Goal: Task Accomplishment & Management: Complete application form

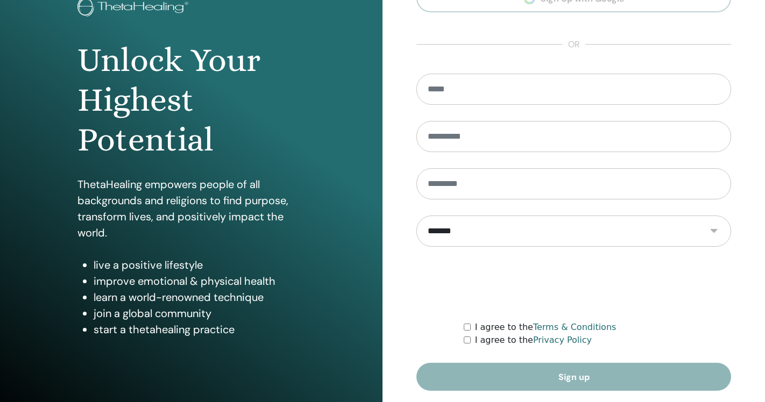
scroll to position [114, 0]
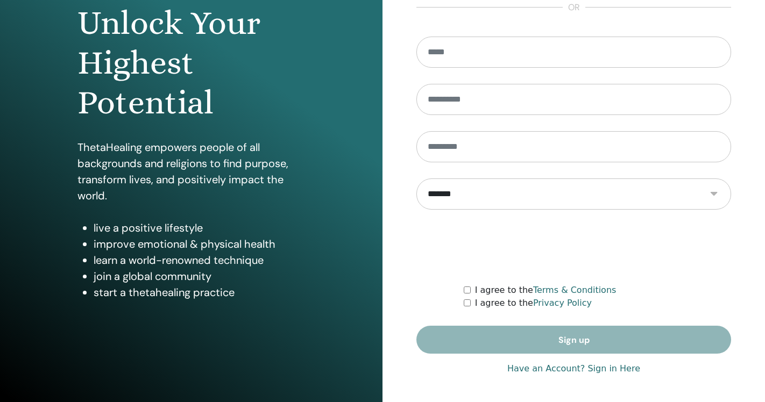
type input "**********"
click at [615, 368] on link "Have an Account? Sign in Here" at bounding box center [573, 369] width 133 height 13
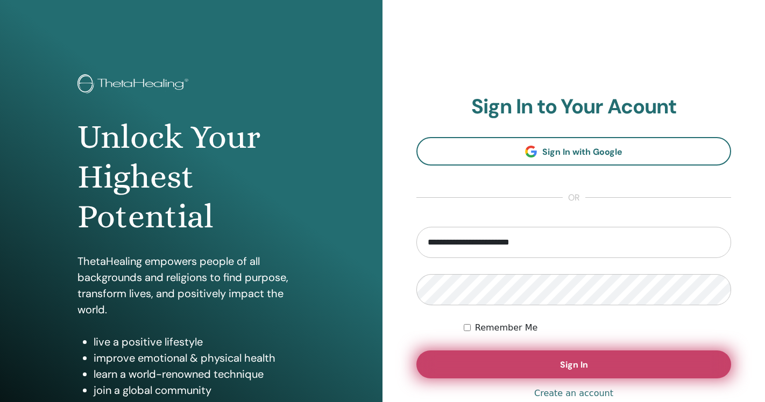
click at [579, 362] on span "Sign In" at bounding box center [574, 364] width 28 height 11
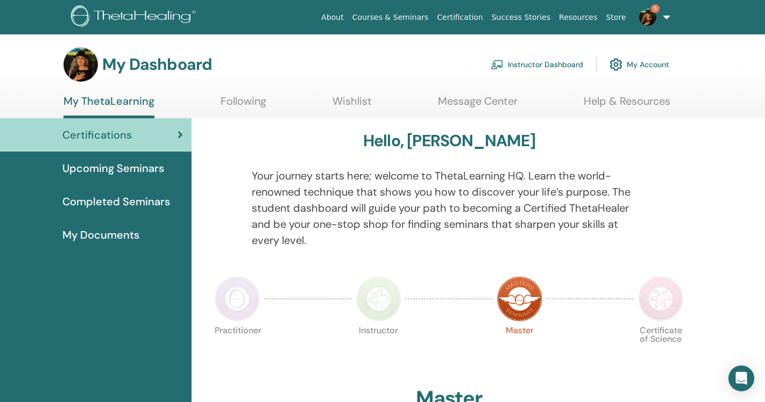
click at [563, 64] on link "Instructor Dashboard" at bounding box center [537, 65] width 93 height 24
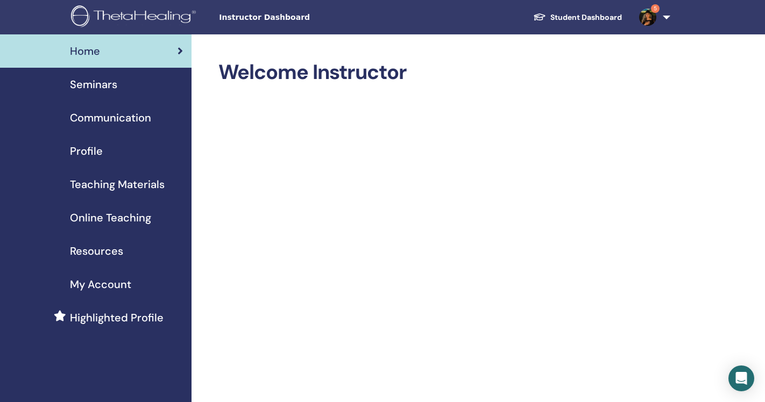
click at [112, 85] on span "Seminars" at bounding box center [93, 84] width 47 height 16
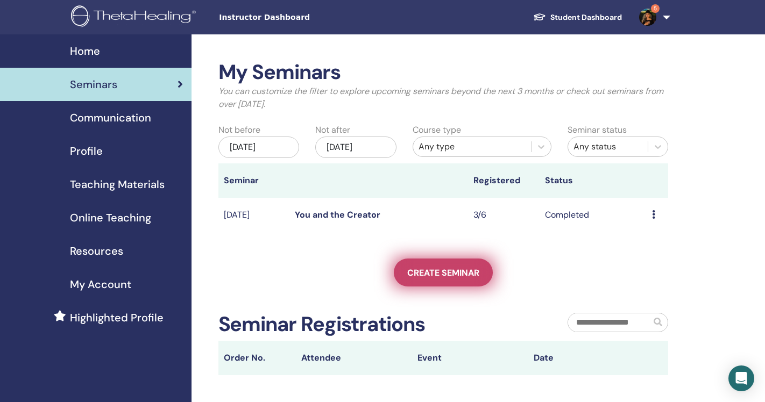
click at [444, 269] on span "Create seminar" at bounding box center [443, 272] width 72 height 11
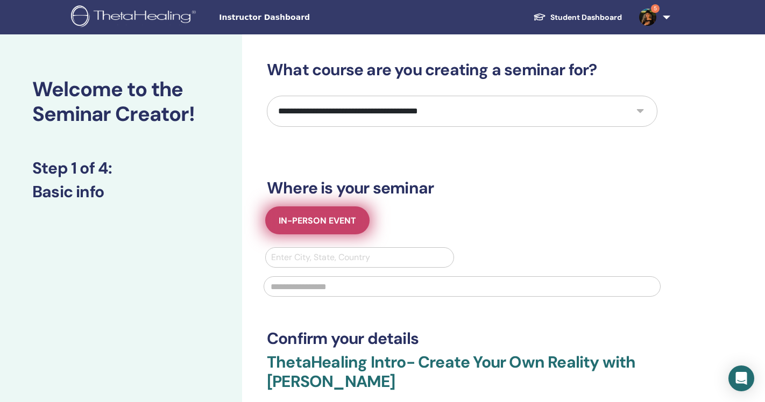
click at [357, 219] on button "In-Person Event" at bounding box center [317, 221] width 104 height 28
click at [304, 223] on span "In-Person Event" at bounding box center [317, 220] width 77 height 11
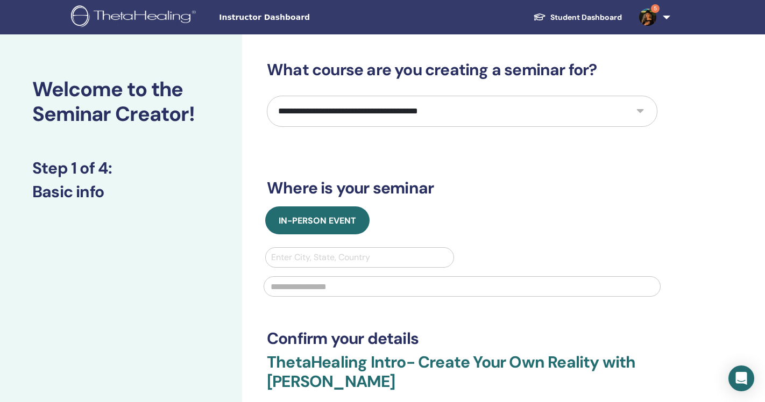
click at [640, 108] on select "**********" at bounding box center [462, 111] width 391 height 31
select select "*"
click at [267, 96] on select "**********" at bounding box center [462, 111] width 391 height 31
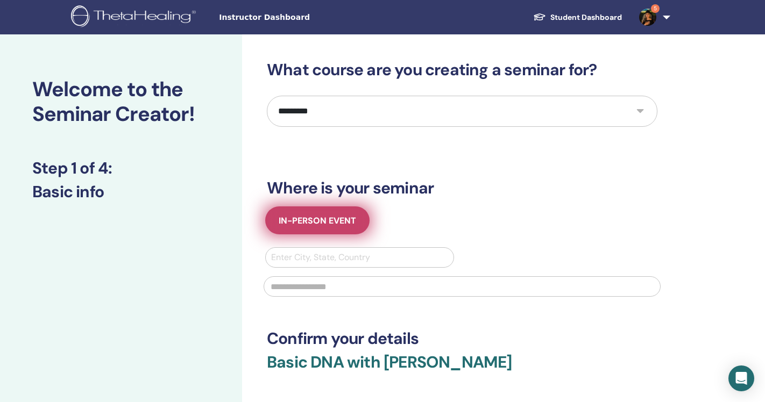
click at [302, 224] on span "In-Person Event" at bounding box center [317, 220] width 77 height 11
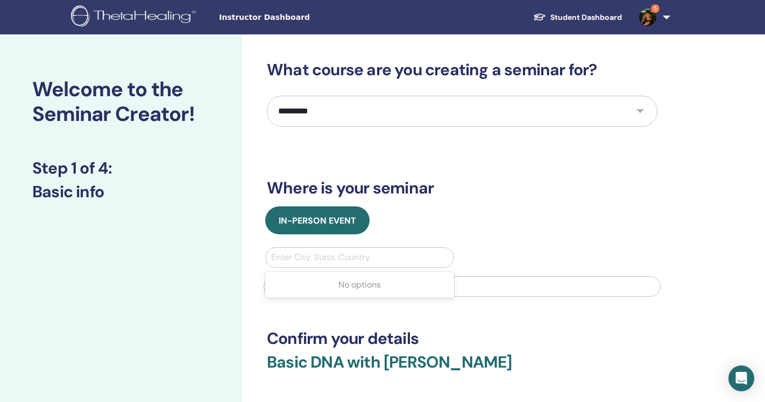
click at [299, 257] on div at bounding box center [359, 257] width 177 height 15
type input "**********"
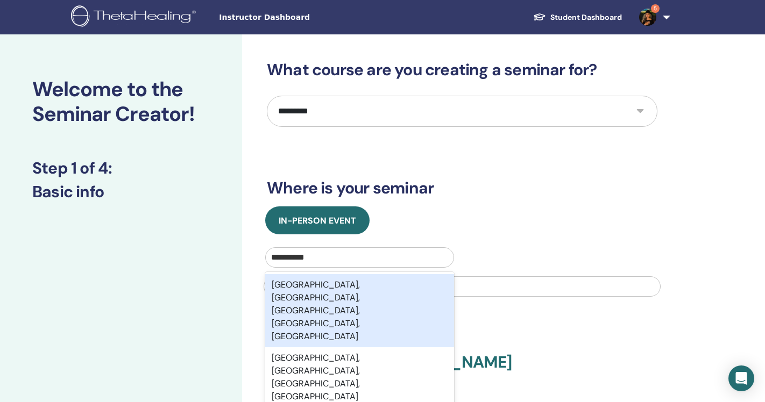
click at [301, 289] on div "[GEOGRAPHIC_DATA], [GEOGRAPHIC_DATA], [GEOGRAPHIC_DATA], [GEOGRAPHIC_DATA], [GE…" at bounding box center [359, 310] width 189 height 73
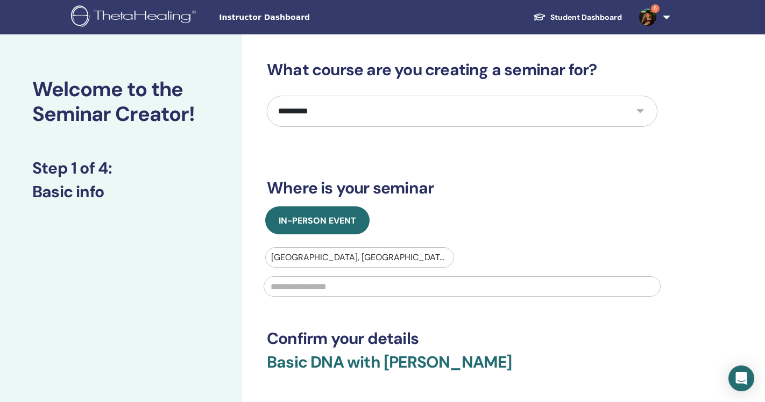
click at [301, 289] on input "text" at bounding box center [462, 286] width 397 height 20
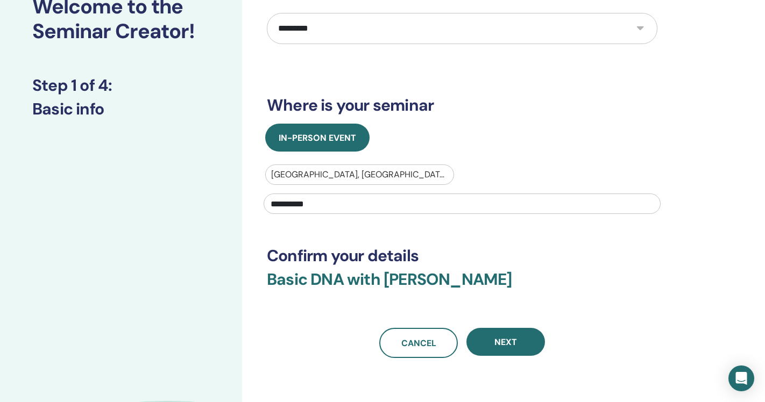
scroll to position [86, 0]
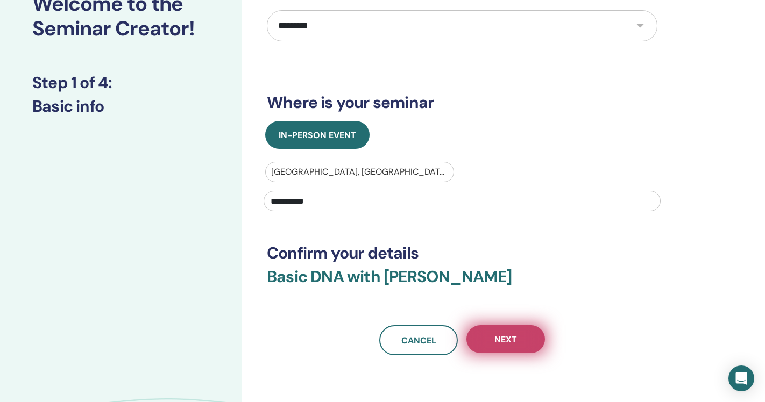
type input "**********"
click at [517, 346] on button "Next" at bounding box center [505, 339] width 79 height 28
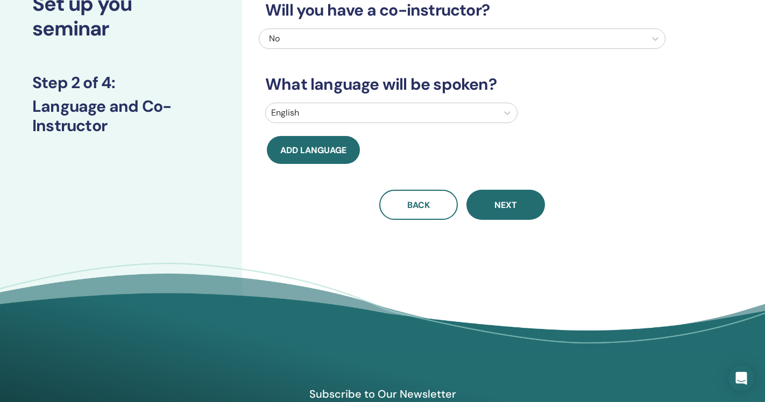
scroll to position [0, 0]
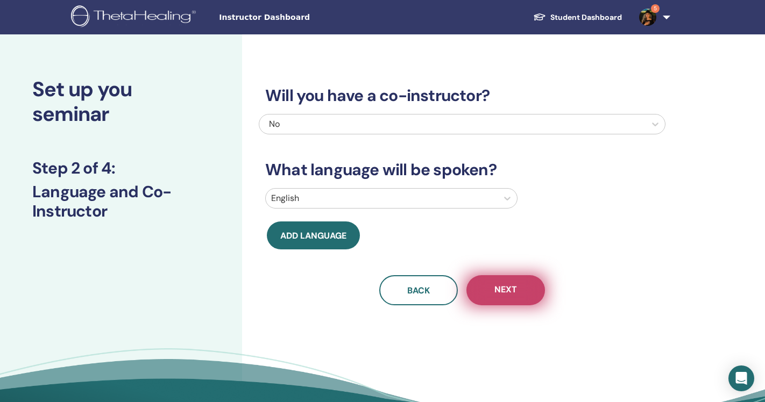
click at [503, 285] on span "Next" at bounding box center [505, 290] width 23 height 13
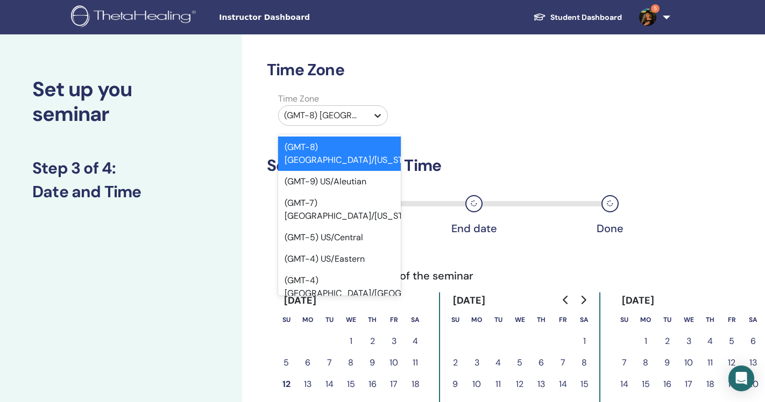
click at [373, 113] on icon at bounding box center [377, 115] width 11 height 11
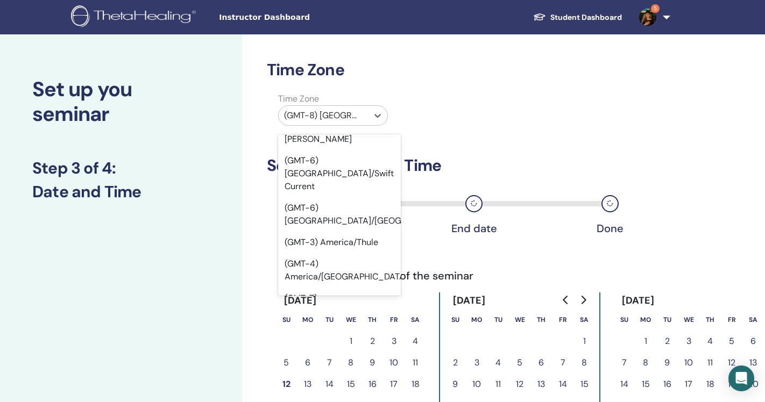
scroll to position [8423, 0]
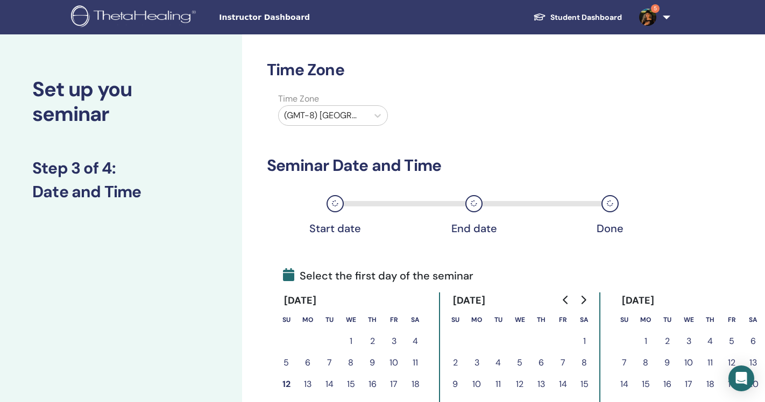
click at [421, 114] on div "Time Zone (GMT-8) [GEOGRAPHIC_DATA]/[US_STATE]" at bounding box center [462, 112] width 407 height 38
click at [373, 114] on icon at bounding box center [377, 115] width 11 height 11
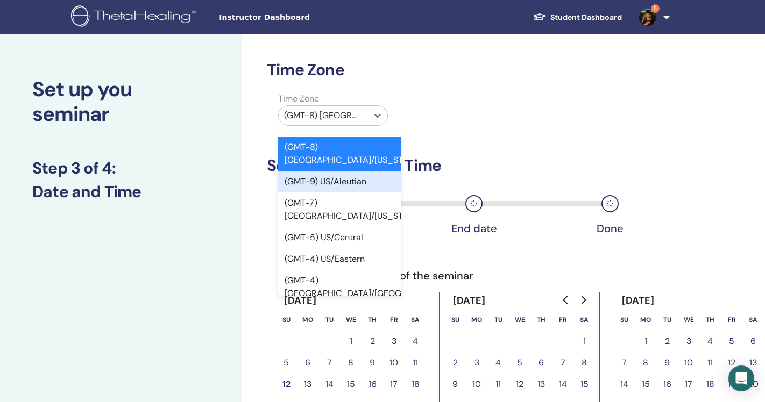
type input "*"
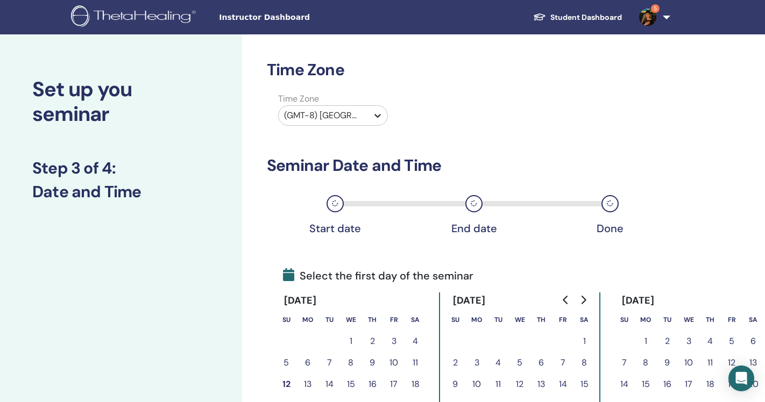
click at [376, 117] on icon at bounding box center [377, 115] width 11 height 11
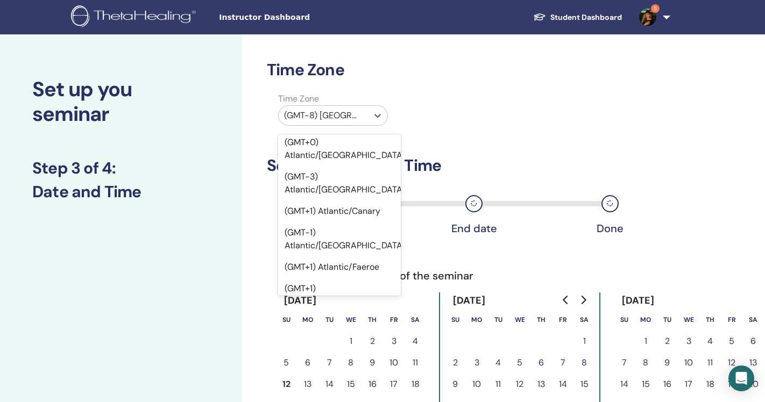
scroll to position [12596, 0]
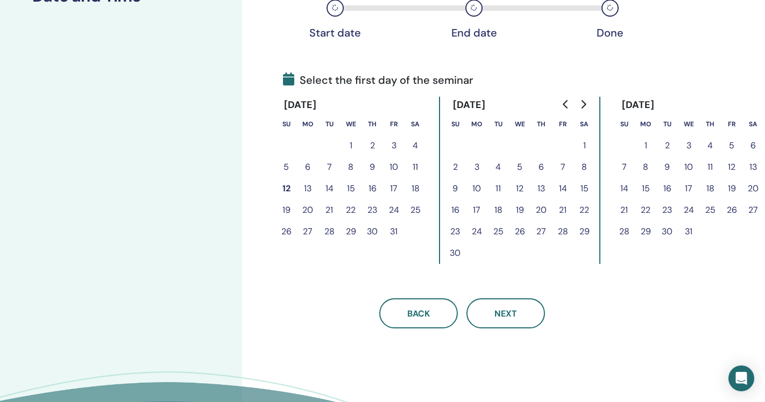
scroll to position [197, 0]
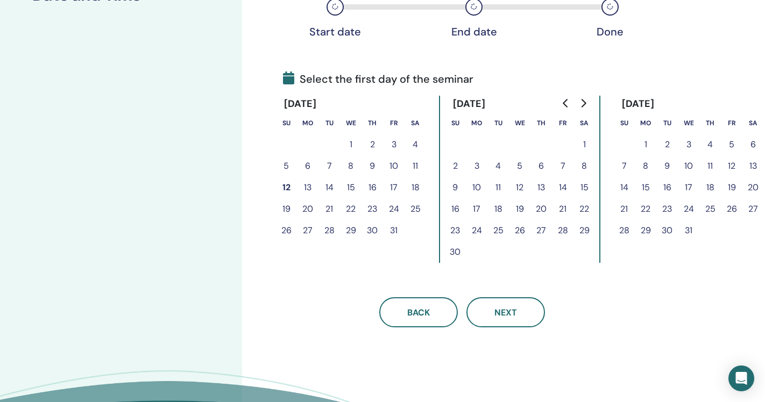
click at [331, 186] on button "14" at bounding box center [329, 188] width 22 height 22
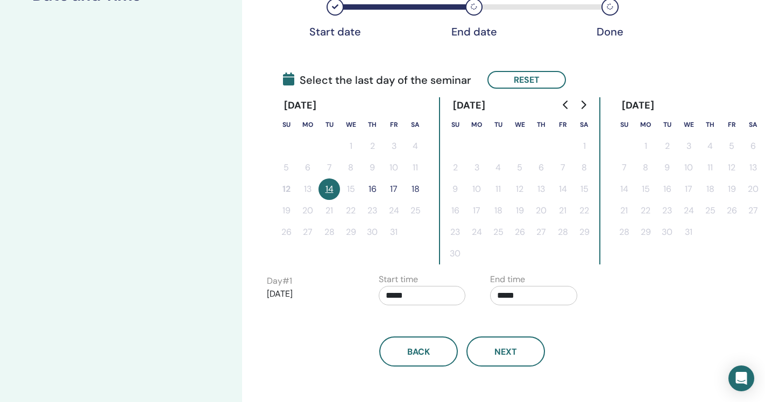
click at [404, 292] on input "*****" at bounding box center [422, 295] width 87 height 19
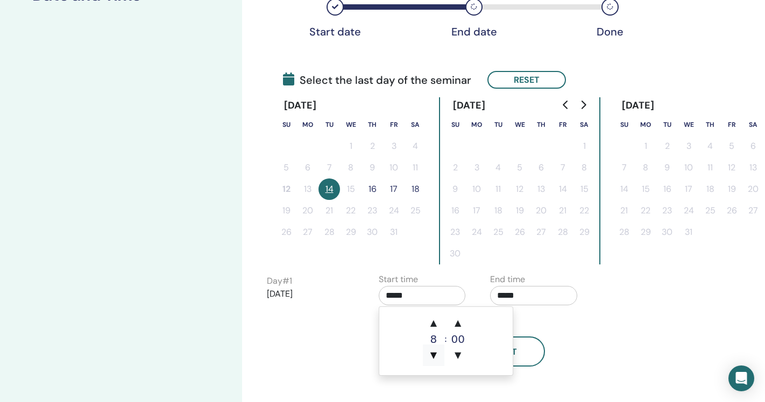
click at [437, 356] on span "▼" at bounding box center [434, 356] width 22 height 22
click at [434, 320] on span "▲" at bounding box center [434, 324] width 22 height 22
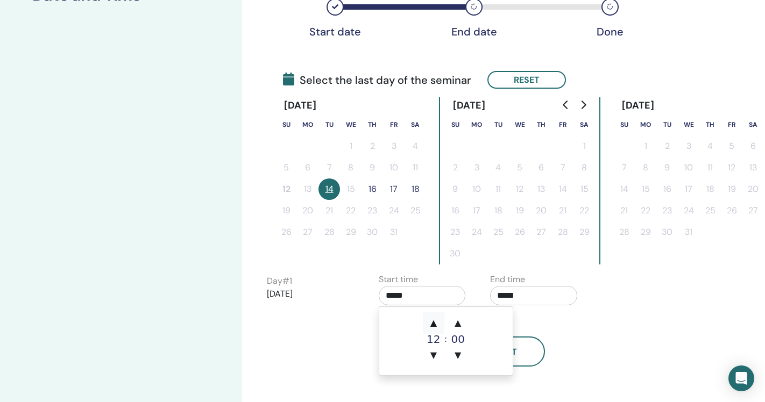
click at [434, 320] on span "▲" at bounding box center [434, 324] width 22 height 22
type input "*****"
click at [434, 320] on span "▲" at bounding box center [434, 324] width 22 height 22
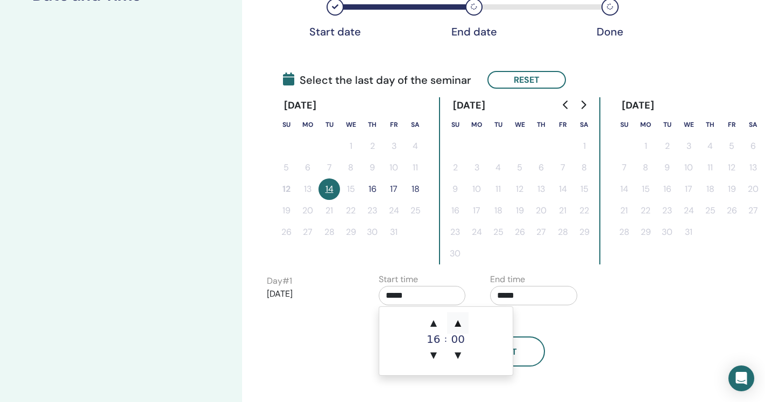
click at [458, 321] on span "▲" at bounding box center [458, 324] width 22 height 22
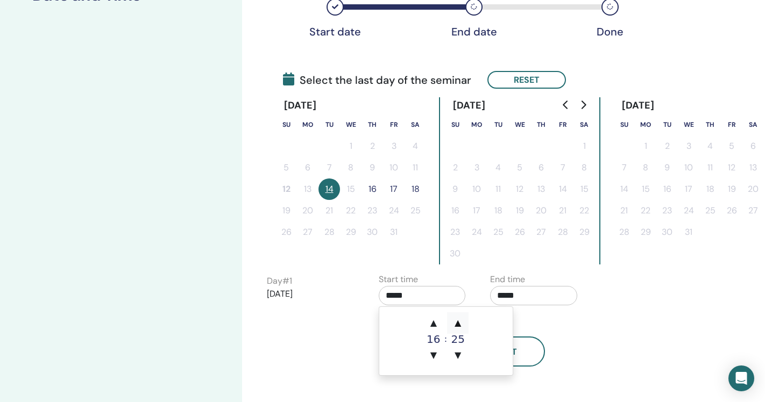
click at [458, 321] on span "▲" at bounding box center [458, 324] width 22 height 22
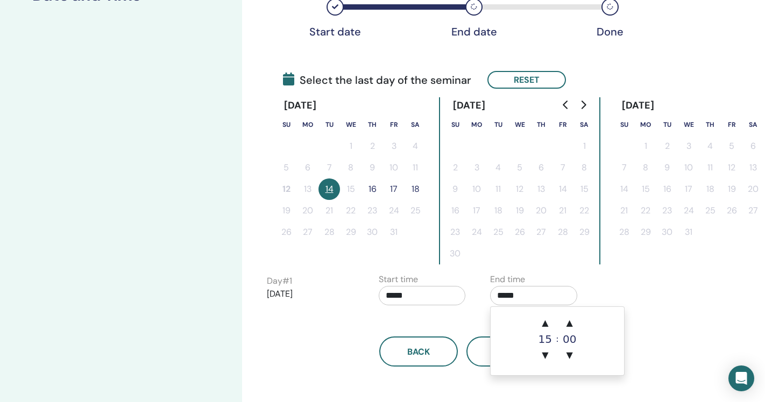
click at [512, 297] on input "*****" at bounding box center [533, 295] width 87 height 19
click at [545, 321] on span "▲" at bounding box center [545, 324] width 22 height 22
click at [545, 327] on span "▲" at bounding box center [545, 324] width 22 height 22
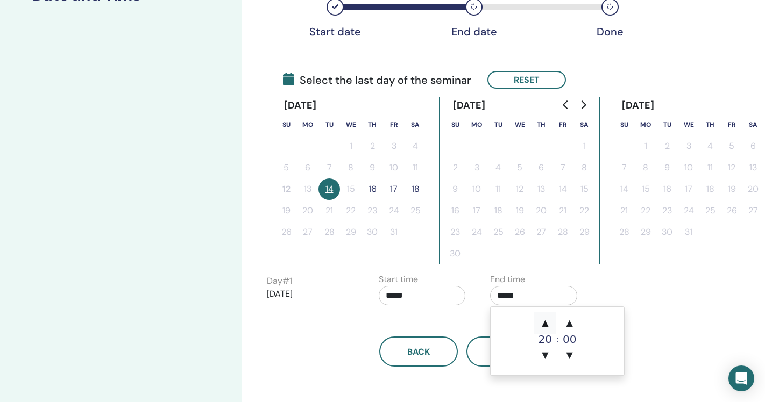
click at [545, 327] on span "▲" at bounding box center [545, 324] width 22 height 22
click at [569, 324] on span "▲" at bounding box center [570, 324] width 22 height 22
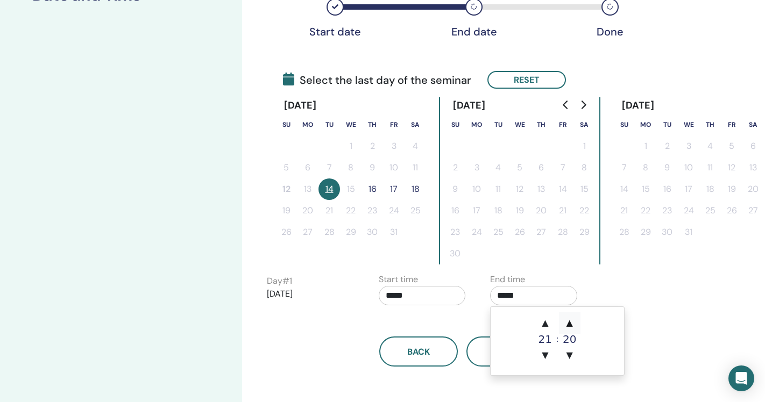
click at [569, 324] on span "▲" at bounding box center [570, 324] width 22 height 22
type input "*****"
click at [626, 285] on div "Day # 1 [DATE] Start time ***** End time *****" at bounding box center [482, 292] width 446 height 38
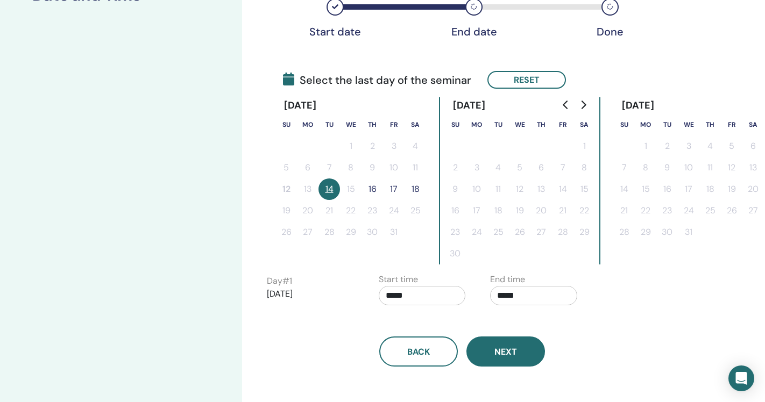
click at [505, 352] on span "Next" at bounding box center [505, 351] width 23 height 11
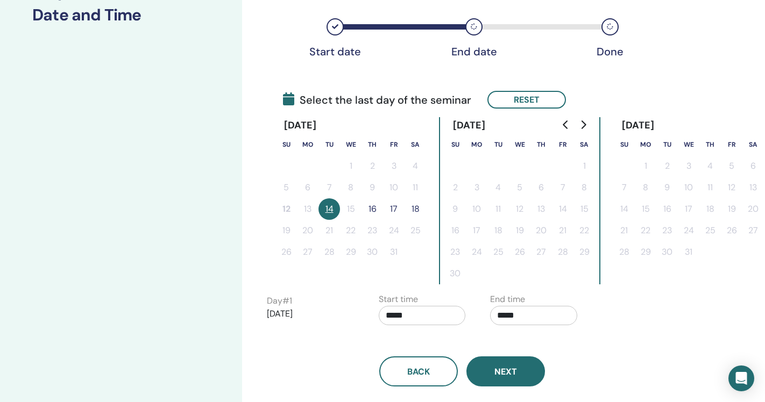
scroll to position [174, 0]
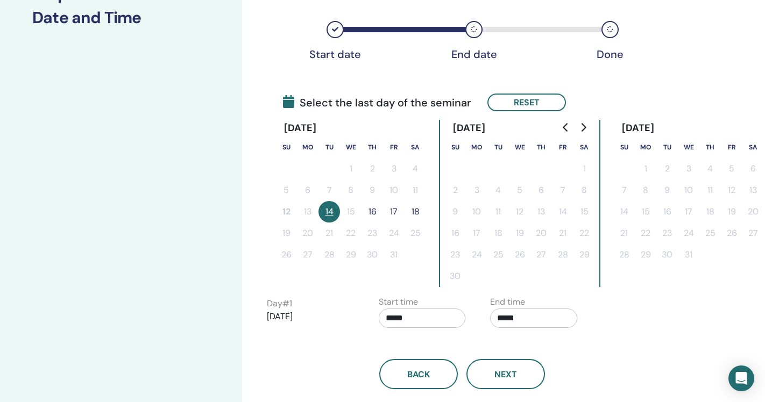
click at [372, 211] on button "16" at bounding box center [372, 212] width 22 height 22
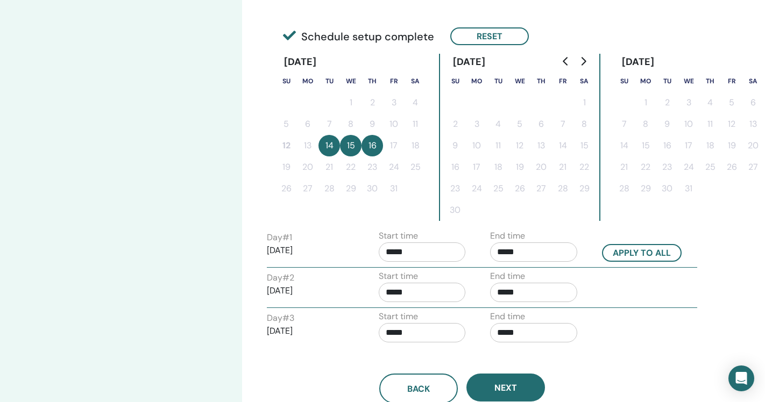
scroll to position [243, 0]
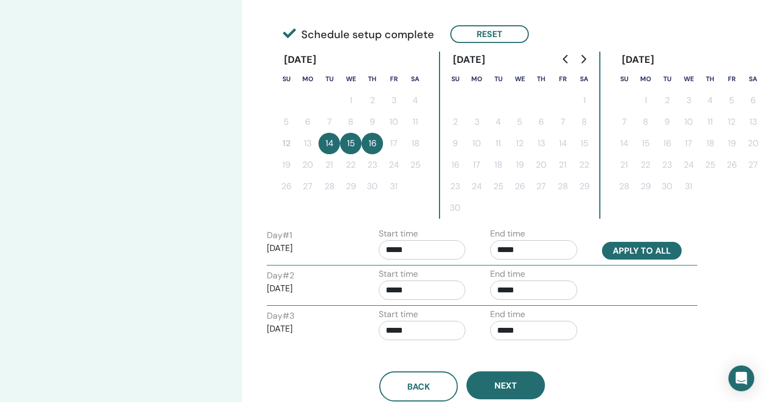
click at [634, 251] on button "Apply to all" at bounding box center [642, 251] width 80 height 18
type input "*****"
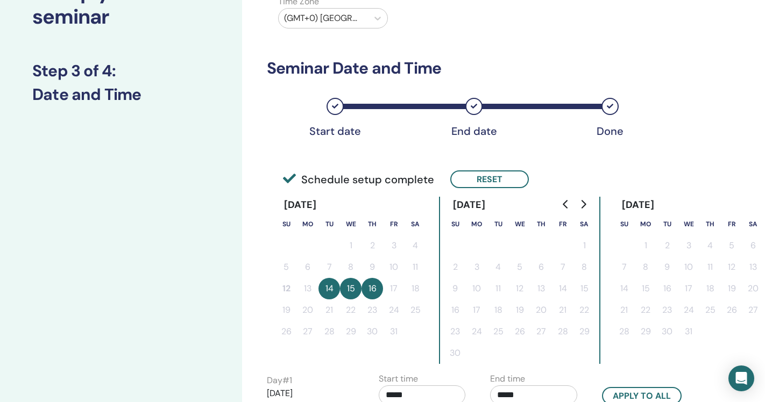
scroll to position [0, 0]
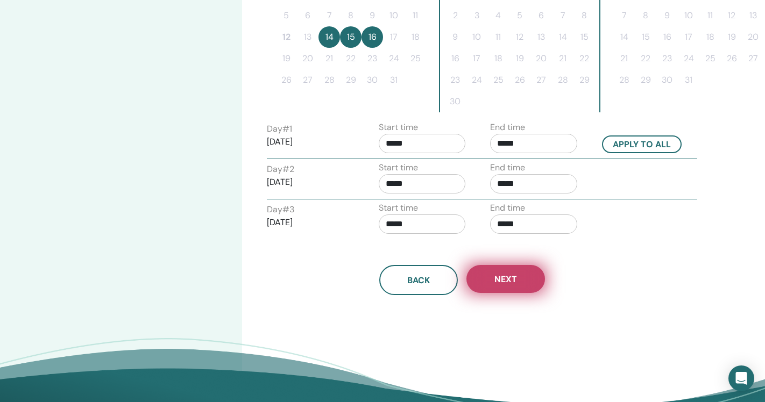
click at [510, 281] on span "Next" at bounding box center [505, 279] width 23 height 11
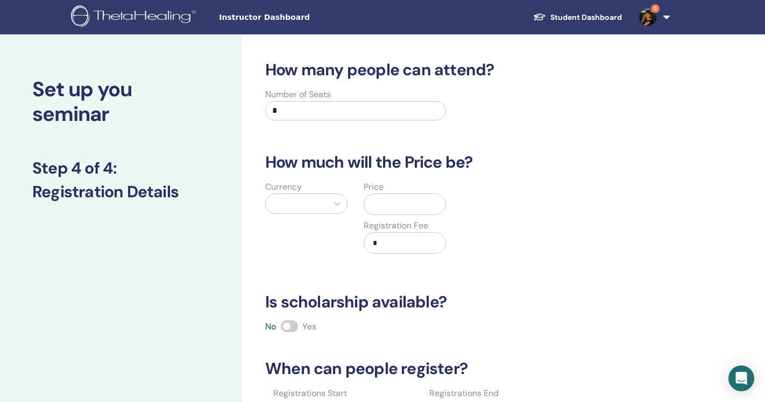
click at [294, 109] on input "*" at bounding box center [355, 110] width 181 height 19
type input "*"
click at [299, 200] on div at bounding box center [296, 203] width 51 height 15
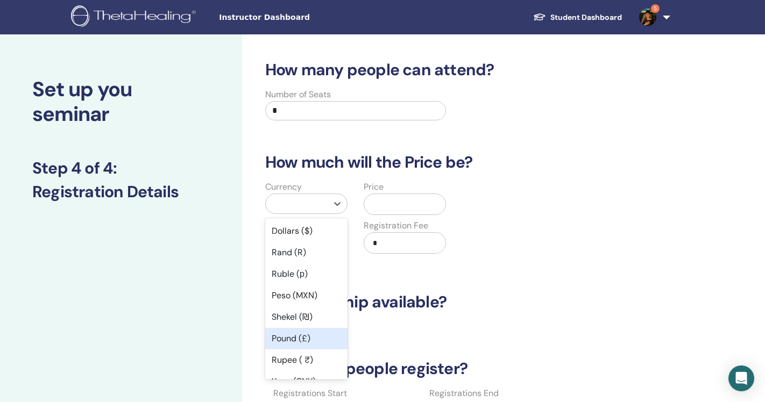
click at [293, 336] on div "Pound (£)" at bounding box center [306, 339] width 82 height 22
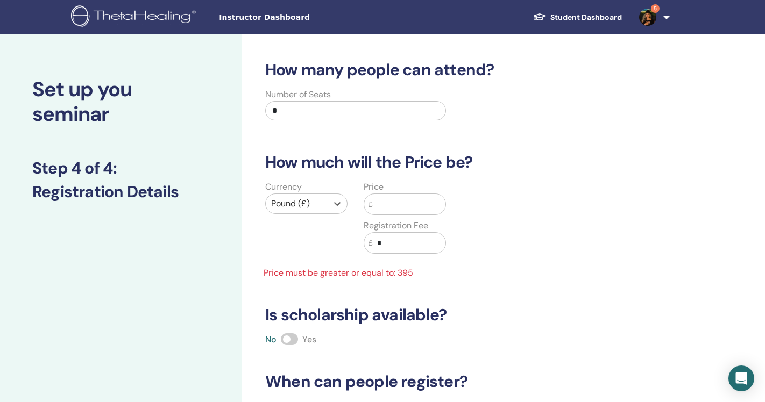
click at [382, 206] on input "text" at bounding box center [409, 204] width 73 height 20
type input "*"
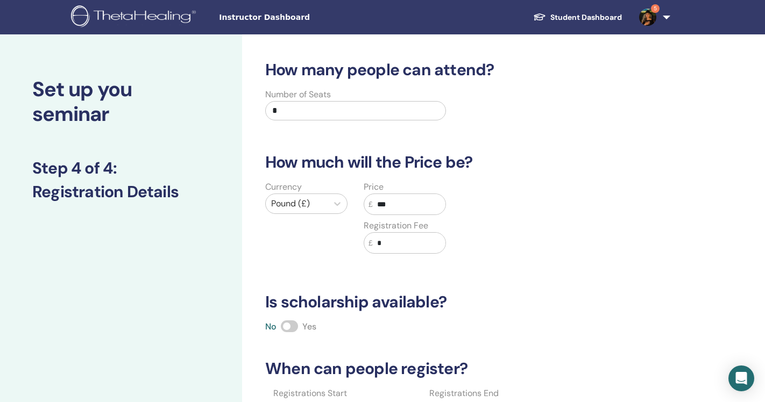
type input "***"
click at [388, 242] on input "*" at bounding box center [409, 243] width 73 height 20
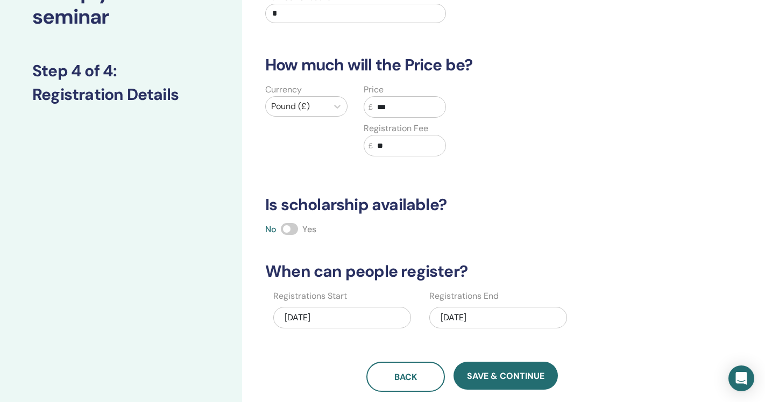
scroll to position [98, 0]
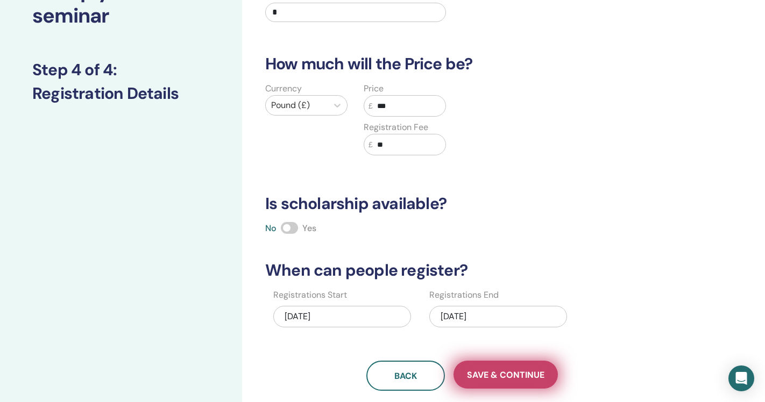
type input "**"
click at [496, 374] on span "Save & Continue" at bounding box center [505, 375] width 77 height 11
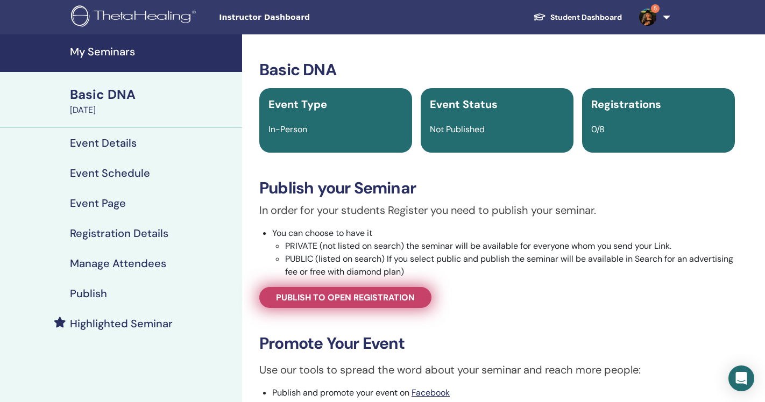
click at [366, 298] on span "Publish to open registration" at bounding box center [345, 297] width 139 height 11
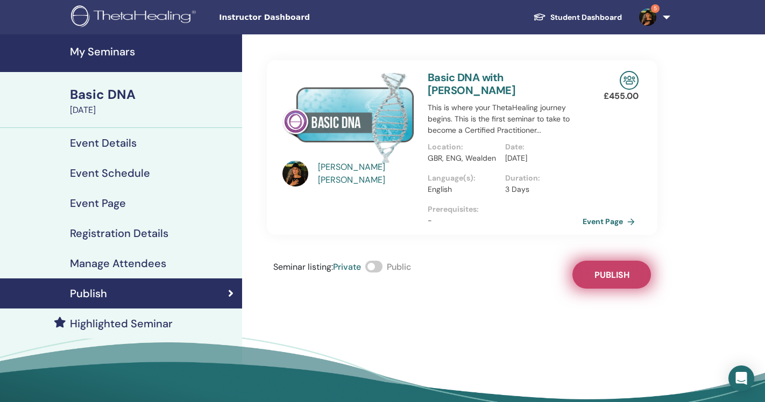
click at [626, 272] on span "Publish" at bounding box center [611, 274] width 35 height 11
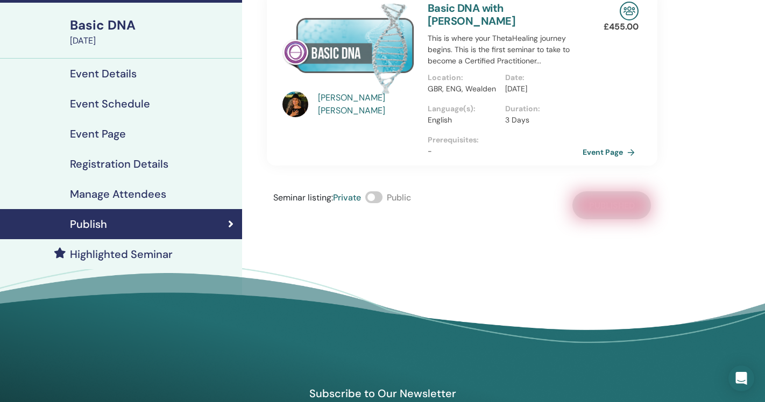
scroll to position [70, 0]
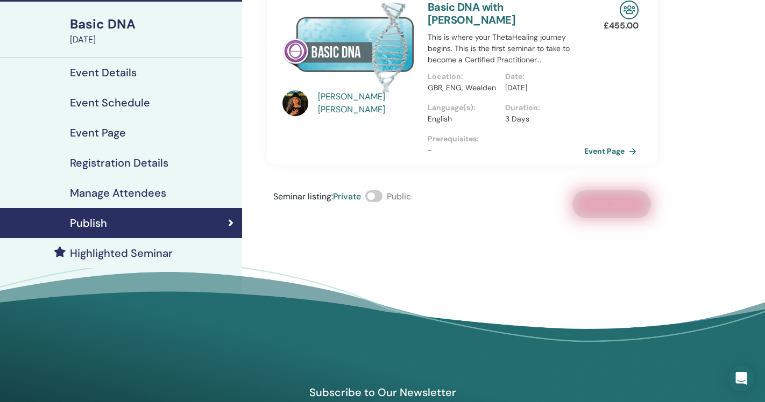
click at [592, 152] on link "Event Page" at bounding box center [612, 151] width 56 height 16
